Goal: Transaction & Acquisition: Purchase product/service

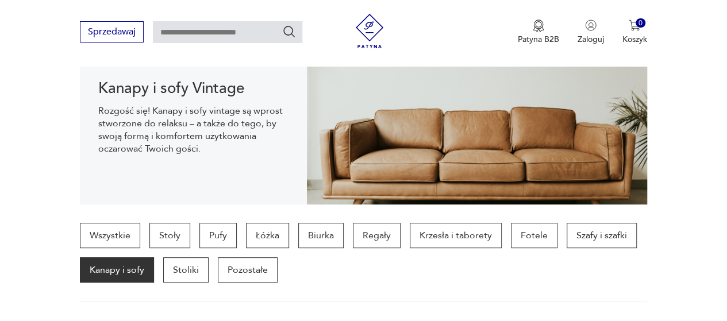
scroll to position [646, 0]
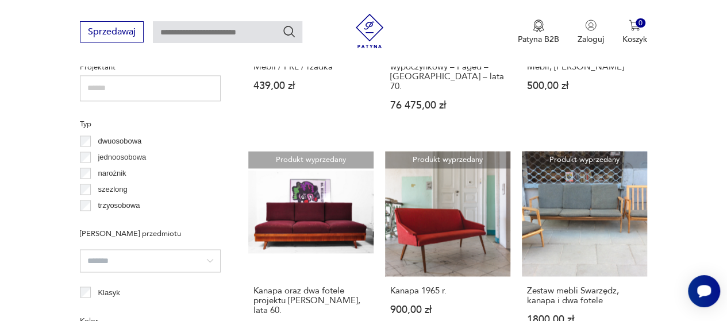
scroll to position [838, 0]
